Goal: Transaction & Acquisition: Obtain resource

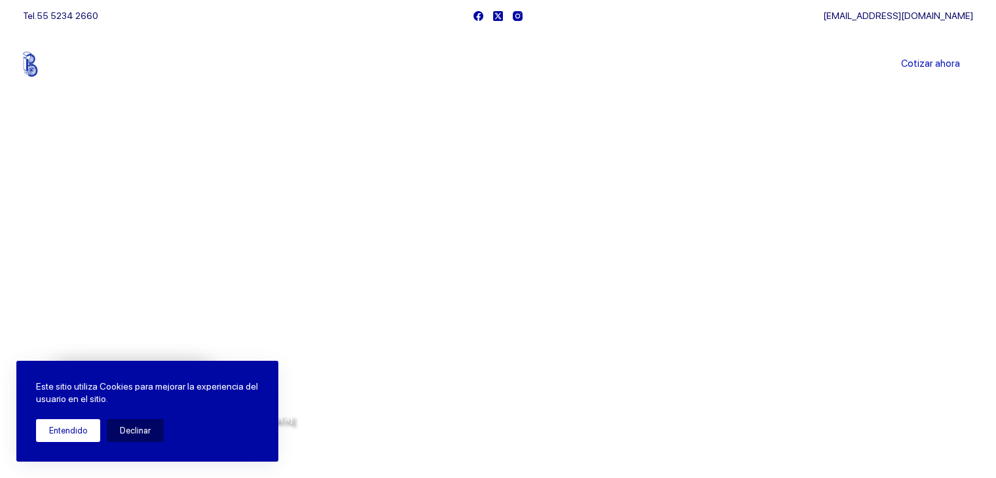
click at [64, 441] on div "Este sitio utiliza Cookies para mejorar la experiencia del usuario en el sitio.…" at bounding box center [147, 411] width 262 height 101
click at [50, 423] on button "Entendido" at bounding box center [68, 430] width 64 height 23
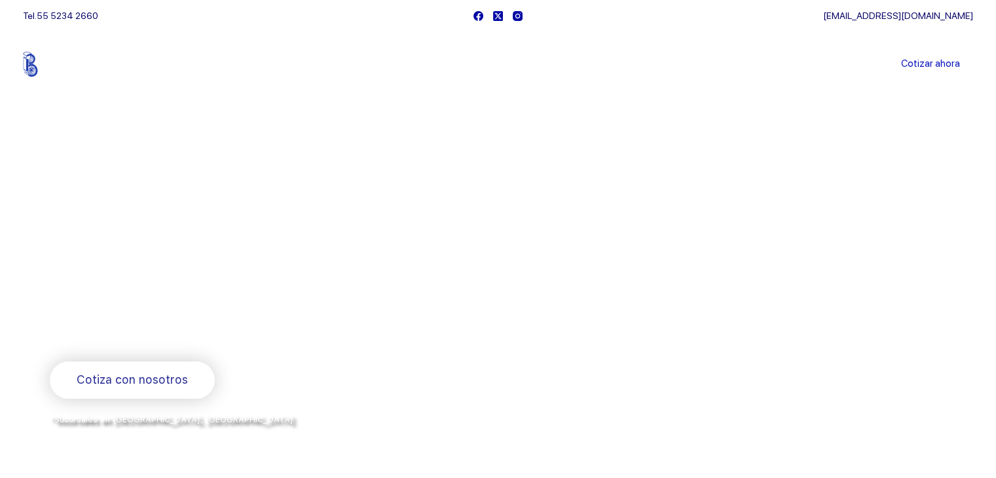
click at [494, 64] on link "Sucursales" at bounding box center [473, 64] width 81 height 0
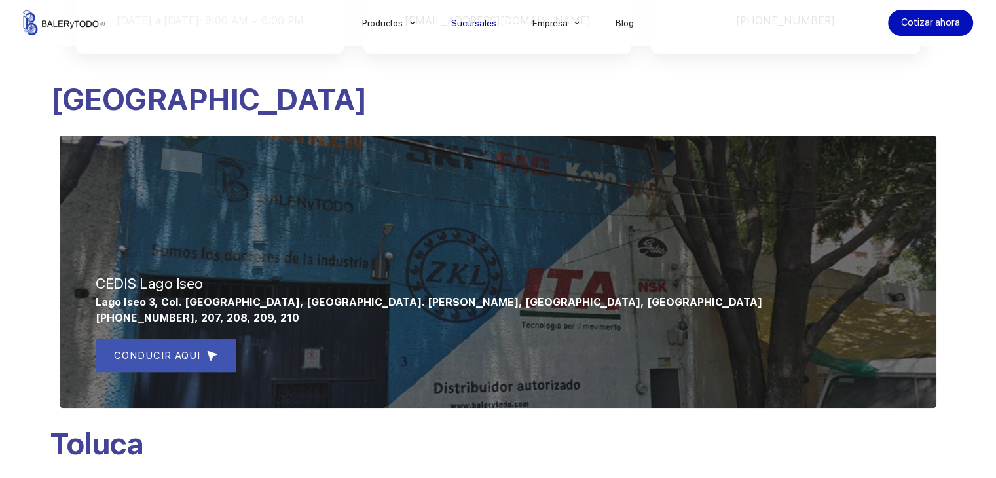
scroll to position [459, 0]
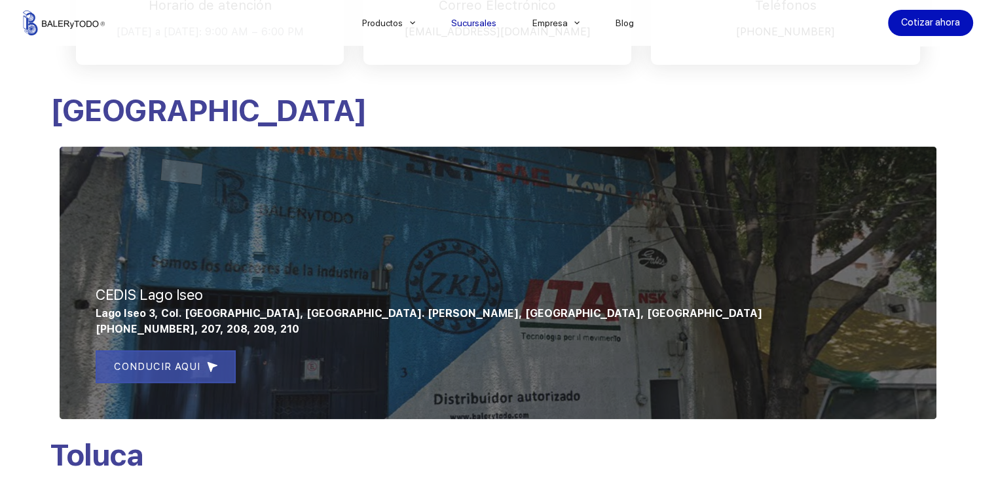
click at [173, 366] on span "CONDUCIR AQUI" at bounding box center [157, 367] width 86 height 16
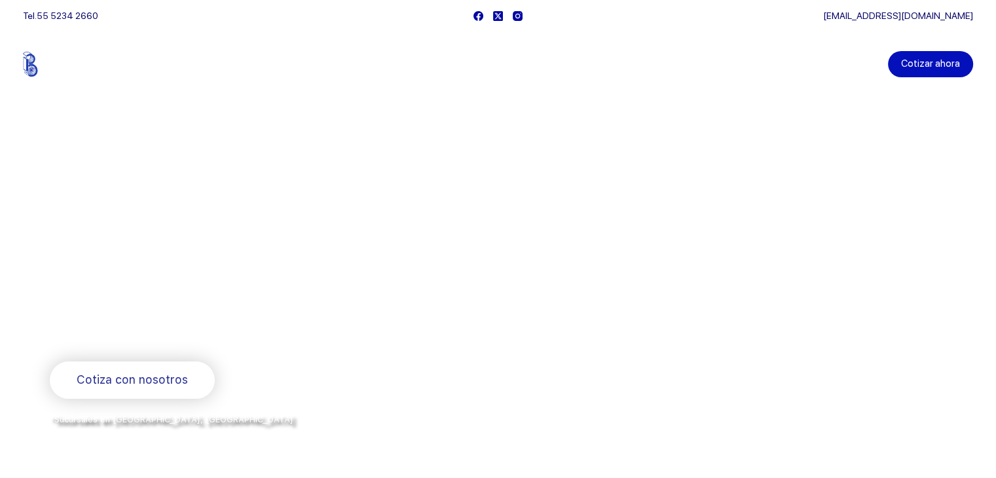
click at [906, 60] on link "Cotizar ahora" at bounding box center [930, 64] width 85 height 26
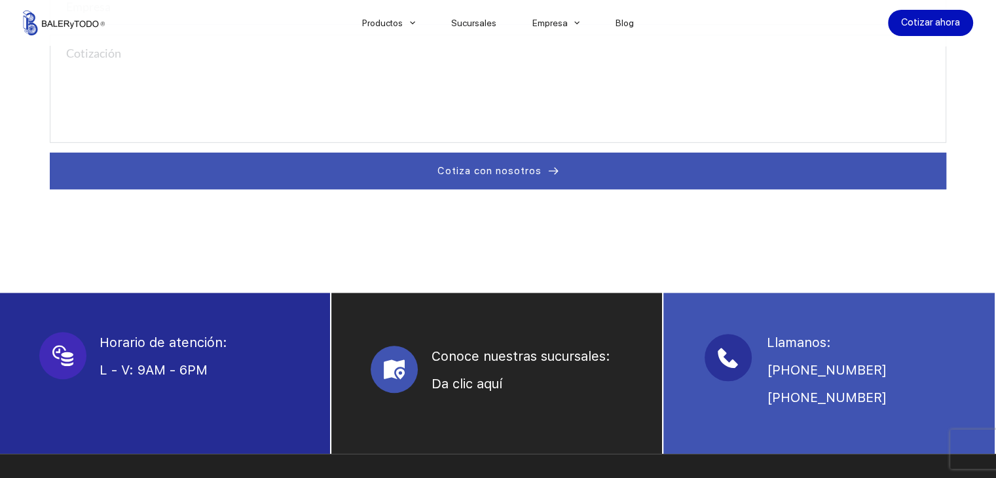
scroll to position [328, 0]
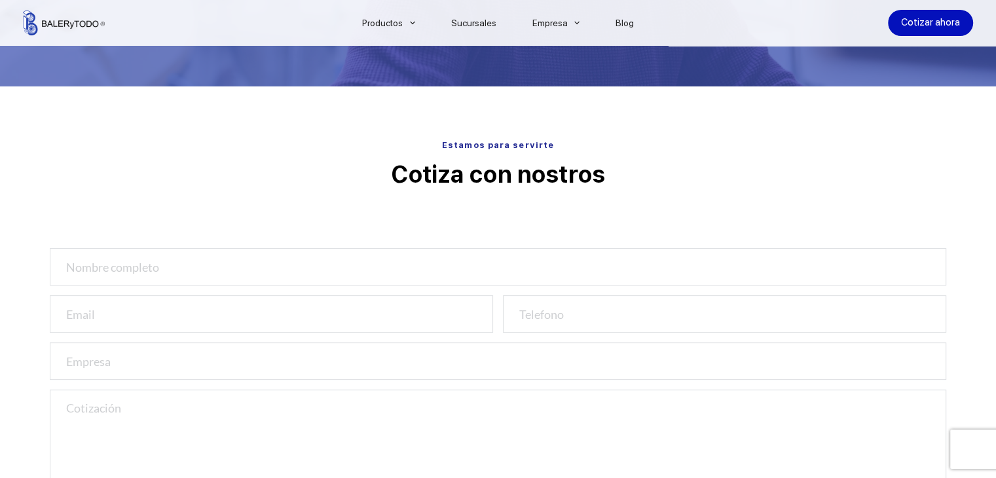
click at [231, 269] on input "text" at bounding box center [498, 266] width 897 height 37
type input "Mario Rafael Zamora Briseño"
type input "lagrout_comercializadora@hotmail.com"
type input "9622046727"
type input "Mario Rafael Zamora"
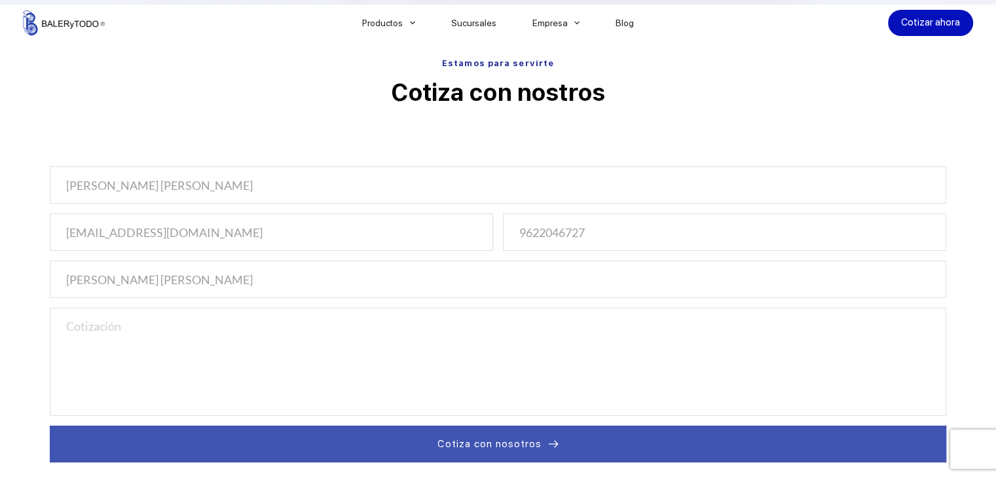
scroll to position [524, 0]
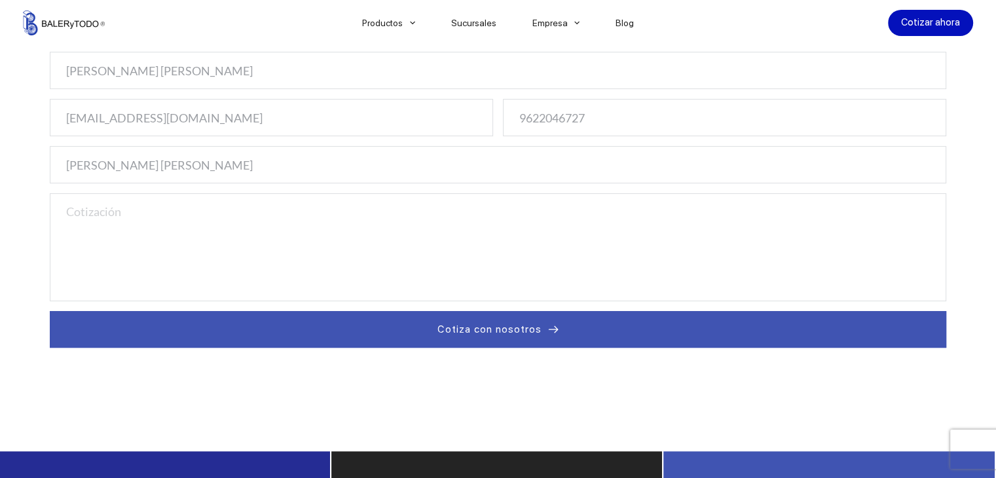
click at [156, 231] on textarea at bounding box center [498, 247] width 897 height 108
paste textarea "135L050"
type textarea "1"
paste textarea "135L050 Correa dentada estándar de paso de 3/8 pulgadas (L)"
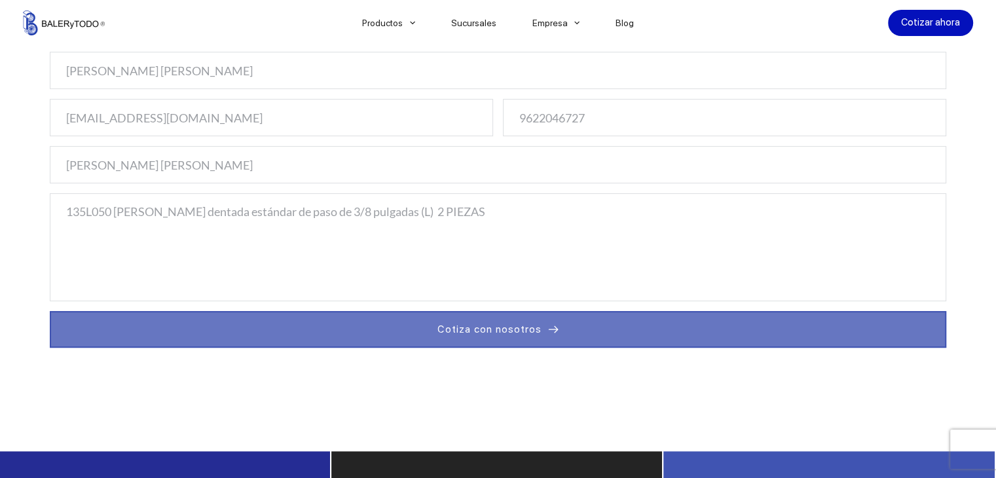
type textarea "135L050 Correa dentada estándar de paso de 3/8 pulgadas (L) 2 PIEZAS"
click at [478, 323] on span "Cotiza con nosotros" at bounding box center [490, 330] width 104 height 16
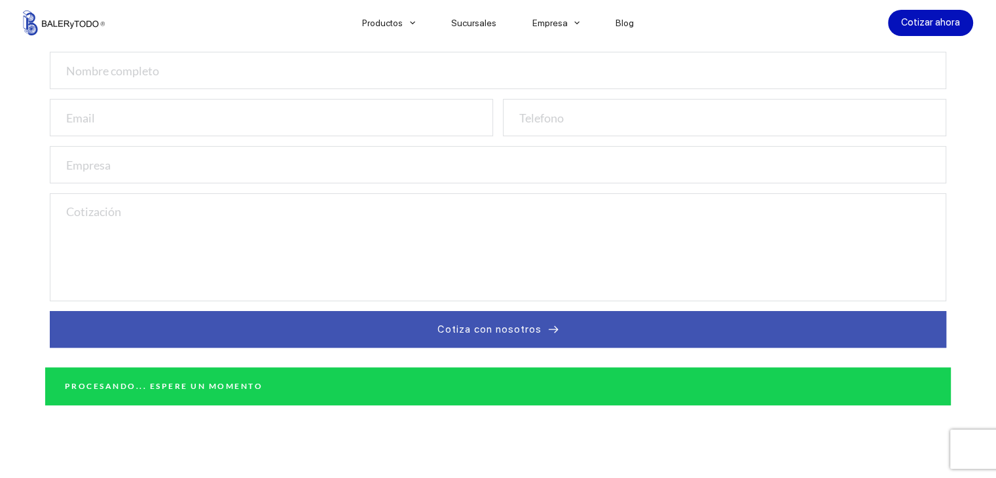
scroll to position [603, 0]
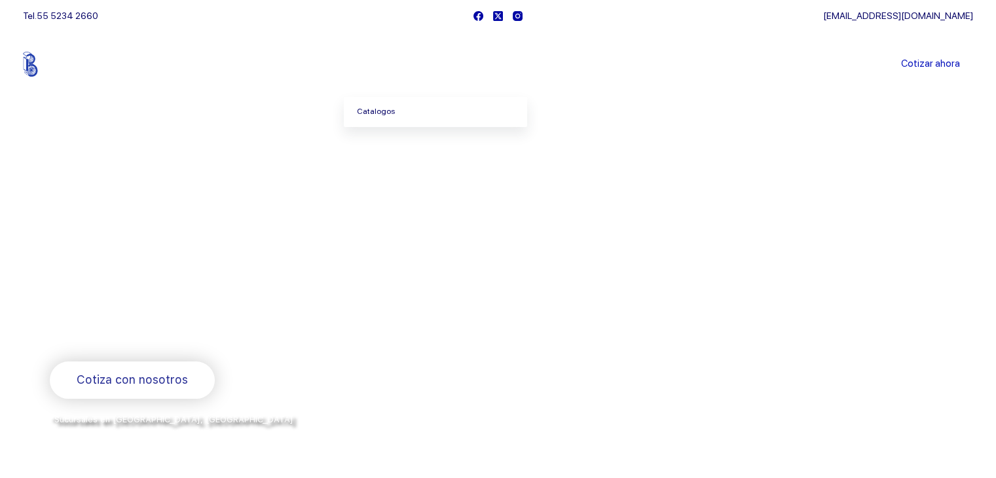
click at [377, 113] on link "Catalogos" at bounding box center [435, 112] width 183 height 30
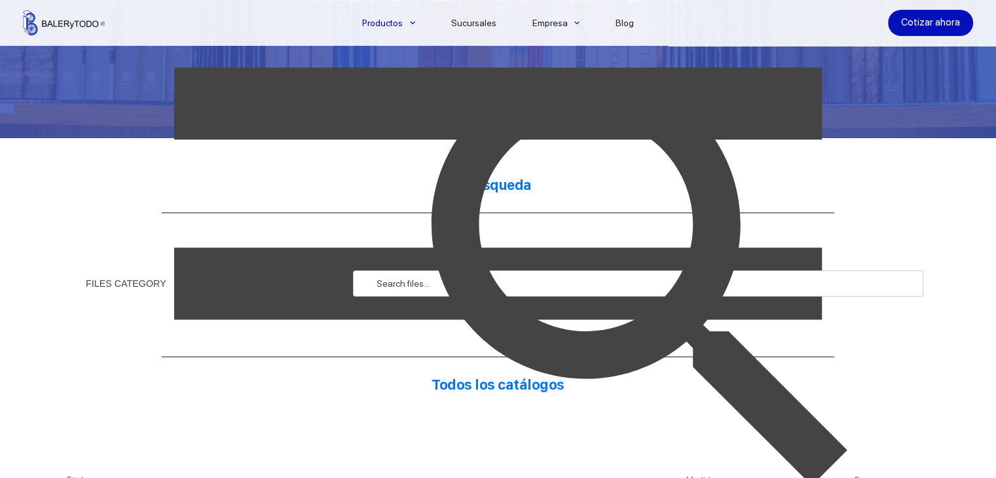
scroll to position [262, 0]
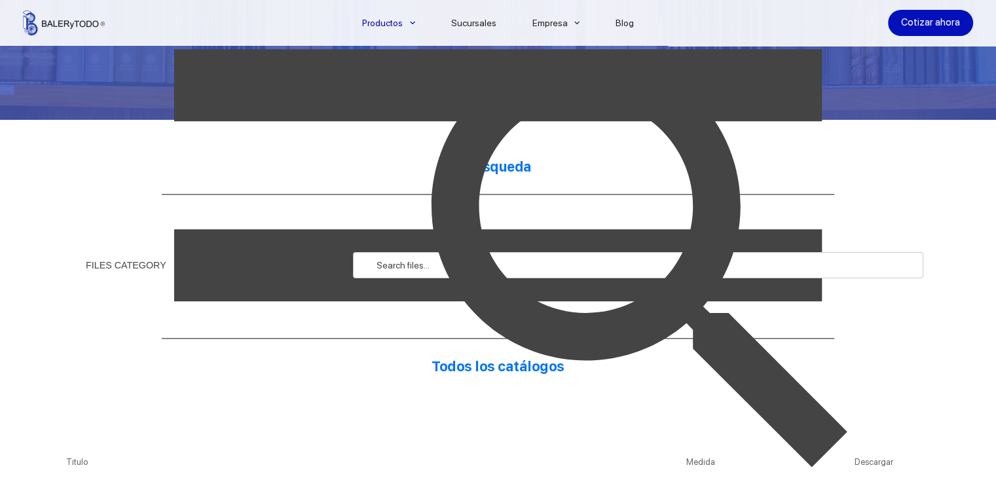
click at [372, 268] on img at bounding box center [645, 265] width 570 height 570
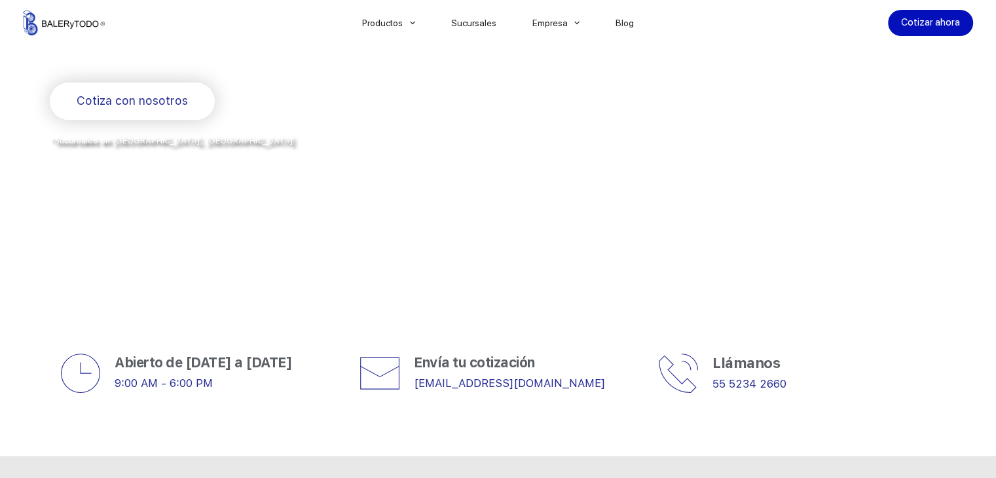
scroll to position [459, 0]
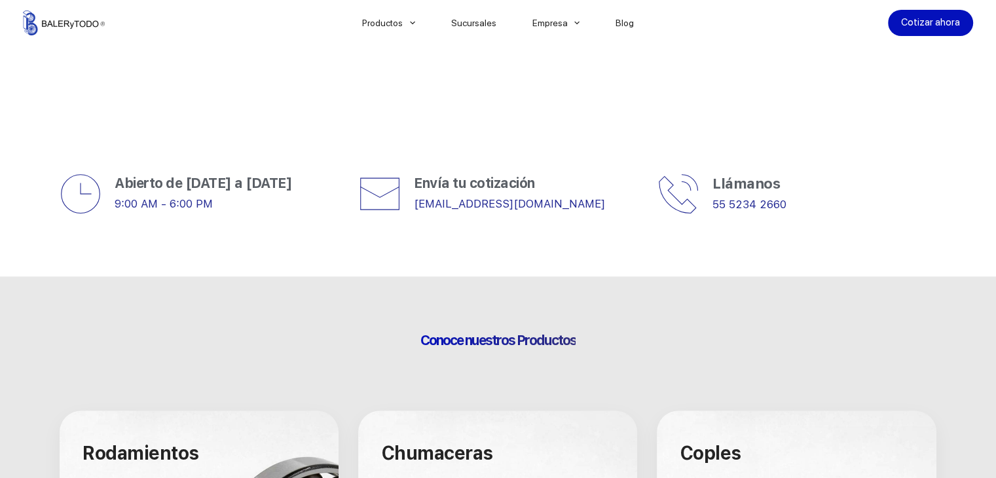
click at [702, 196] on div "Llámanos 55 5234 2660" at bounding box center [797, 194] width 279 height 42
click at [759, 200] on link "55 5234 2660" at bounding box center [750, 204] width 74 height 13
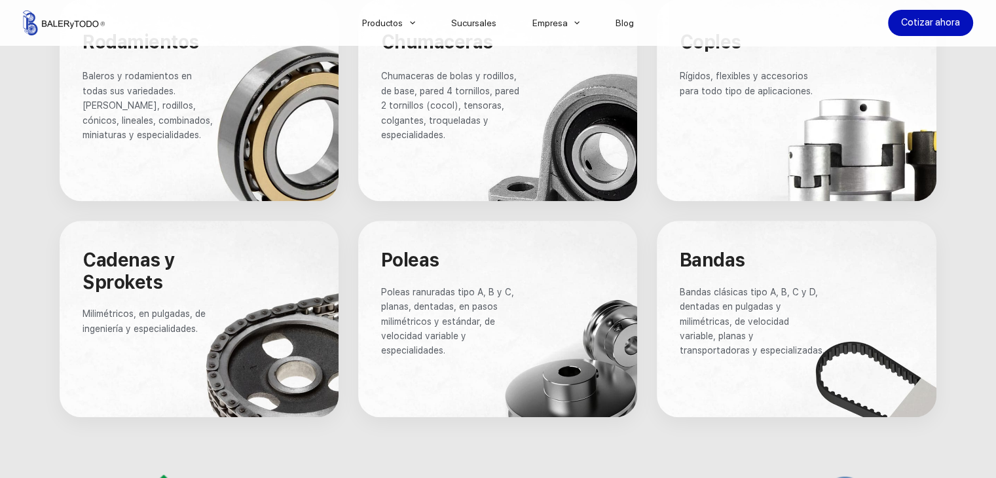
scroll to position [852, 0]
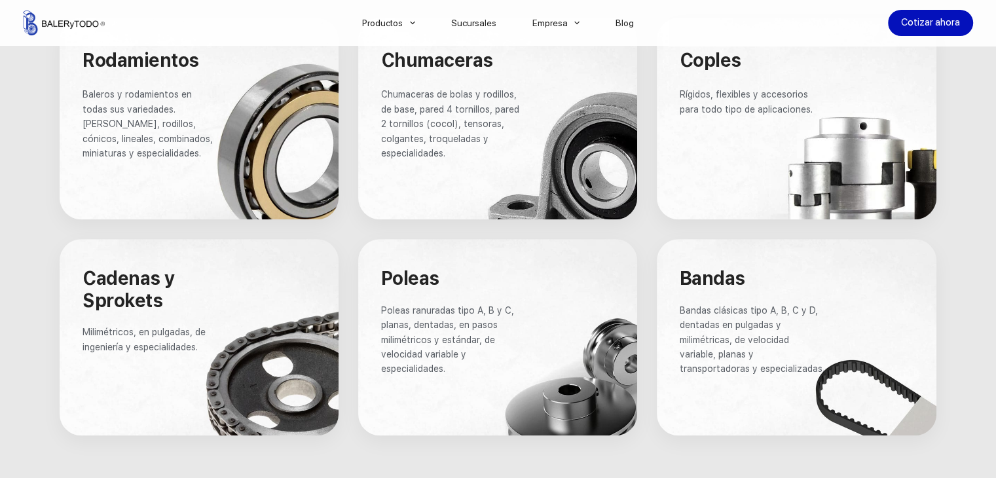
click at [810, 338] on p "Bandas clásicas tipo A, B, C y D, dentadas en pulgadas y milimétricas, de veloc…" at bounding box center [753, 339] width 146 height 73
click at [878, 409] on div at bounding box center [797, 337] width 280 height 197
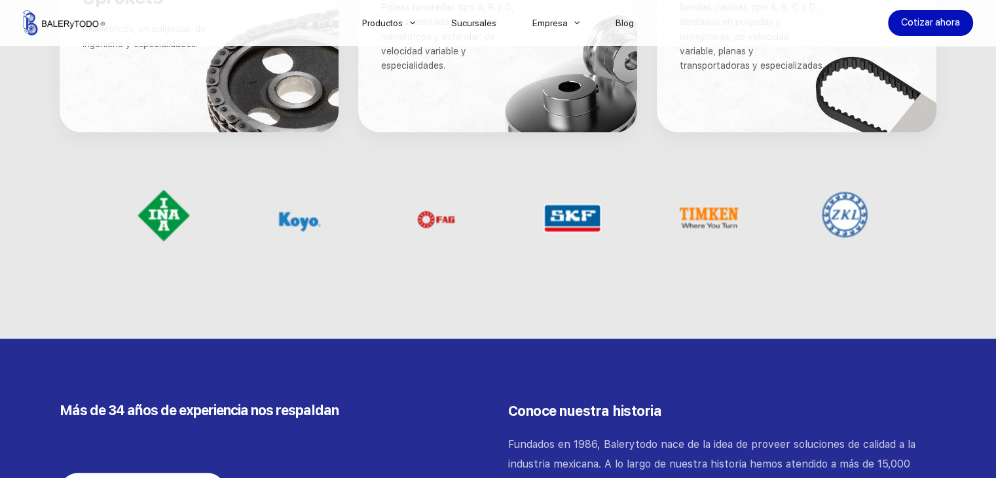
scroll to position [1114, 0]
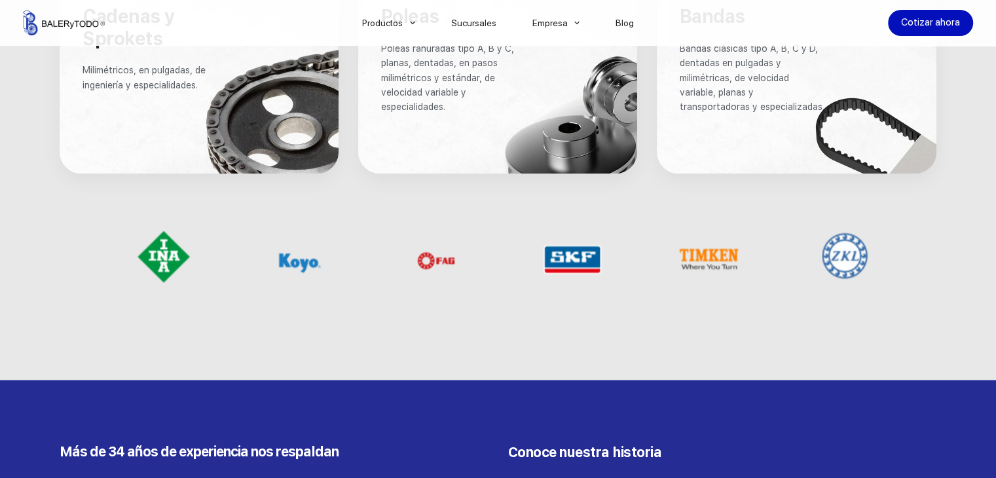
click at [707, 95] on span "Bandas clásicas tipo A, B, C y D, dentadas en pulgadas y milimétricas, de veloc…" at bounding box center [752, 77] width 145 height 69
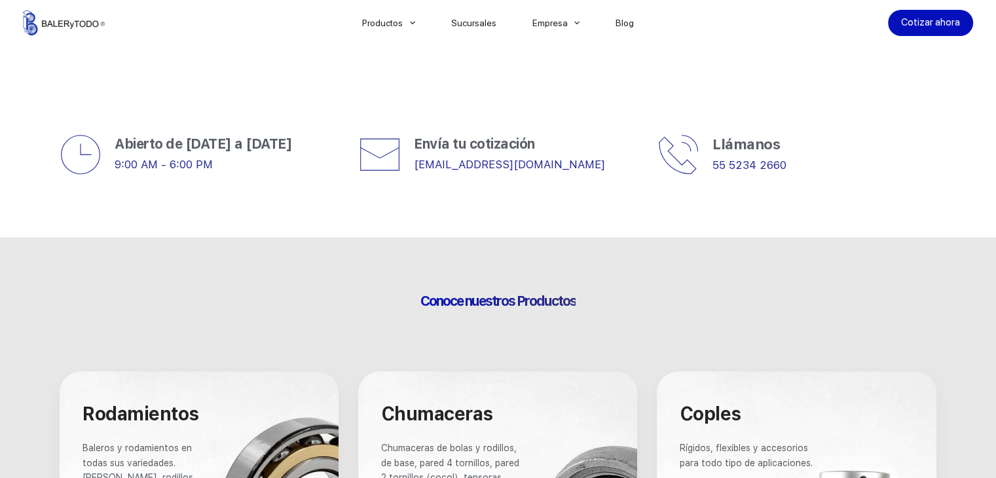
scroll to position [328, 0]
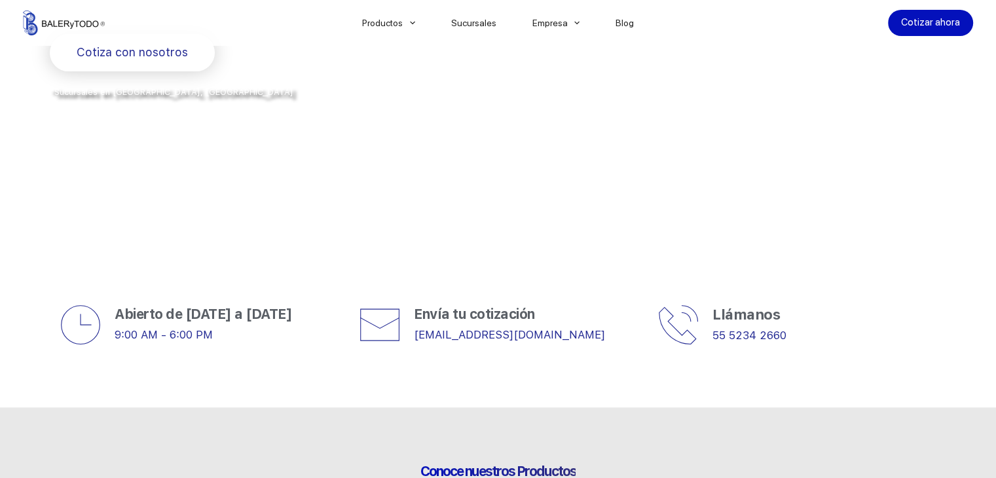
click at [673, 329] on icon at bounding box center [679, 325] width 42 height 42
click at [744, 326] on p "55 5234 2660" at bounding box center [825, 336] width 224 height 20
click at [744, 336] on link "55 5234 2660" at bounding box center [750, 335] width 74 height 13
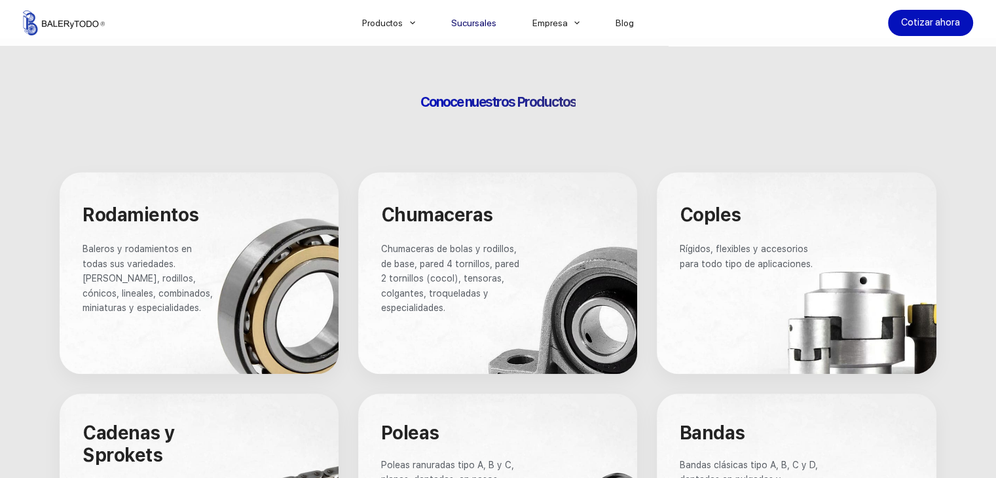
scroll to position [721, 0]
